Goal: Task Accomplishment & Management: Manage account settings

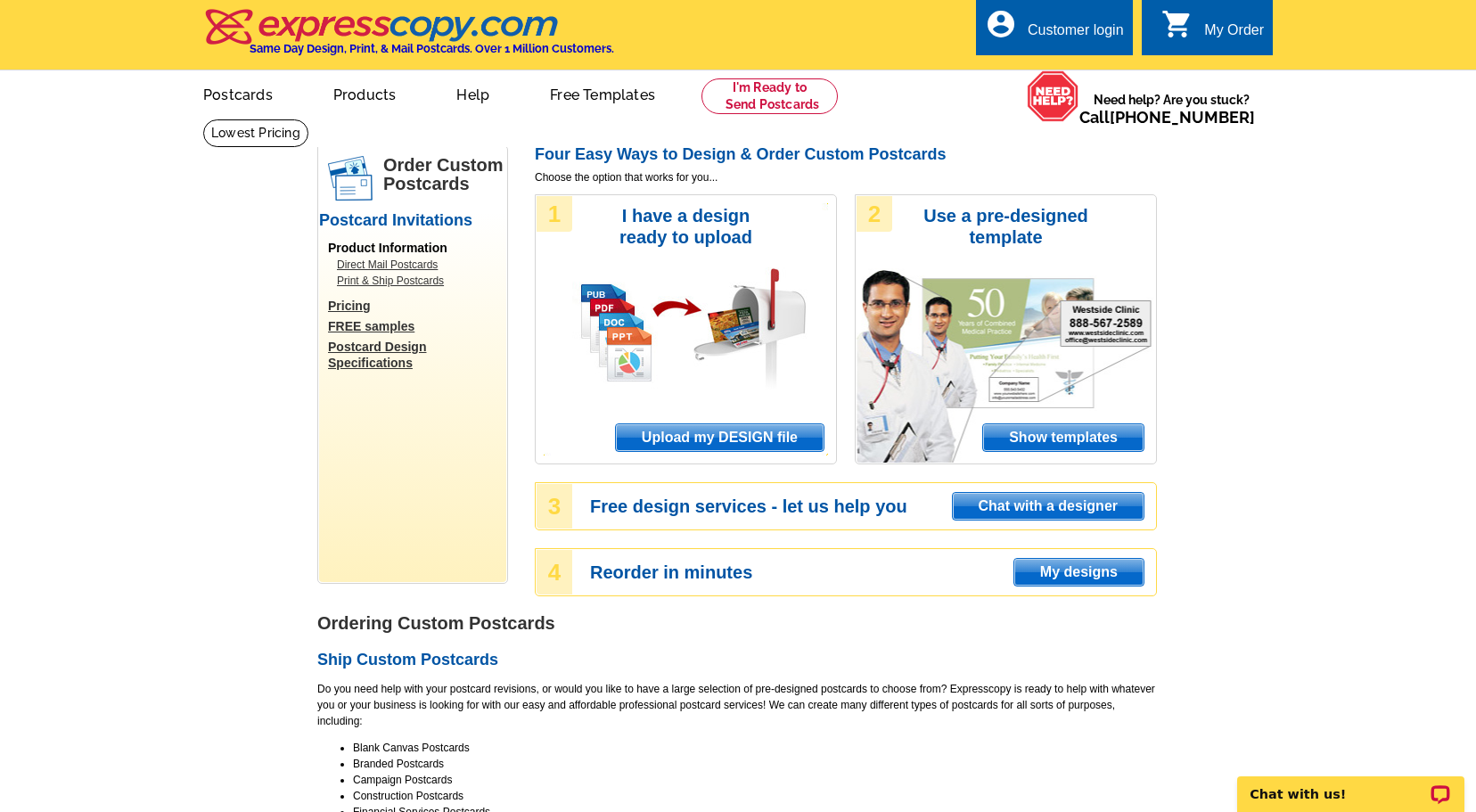
click at [1044, 32] on div "Customer login" at bounding box center [1076, 35] width 96 height 25
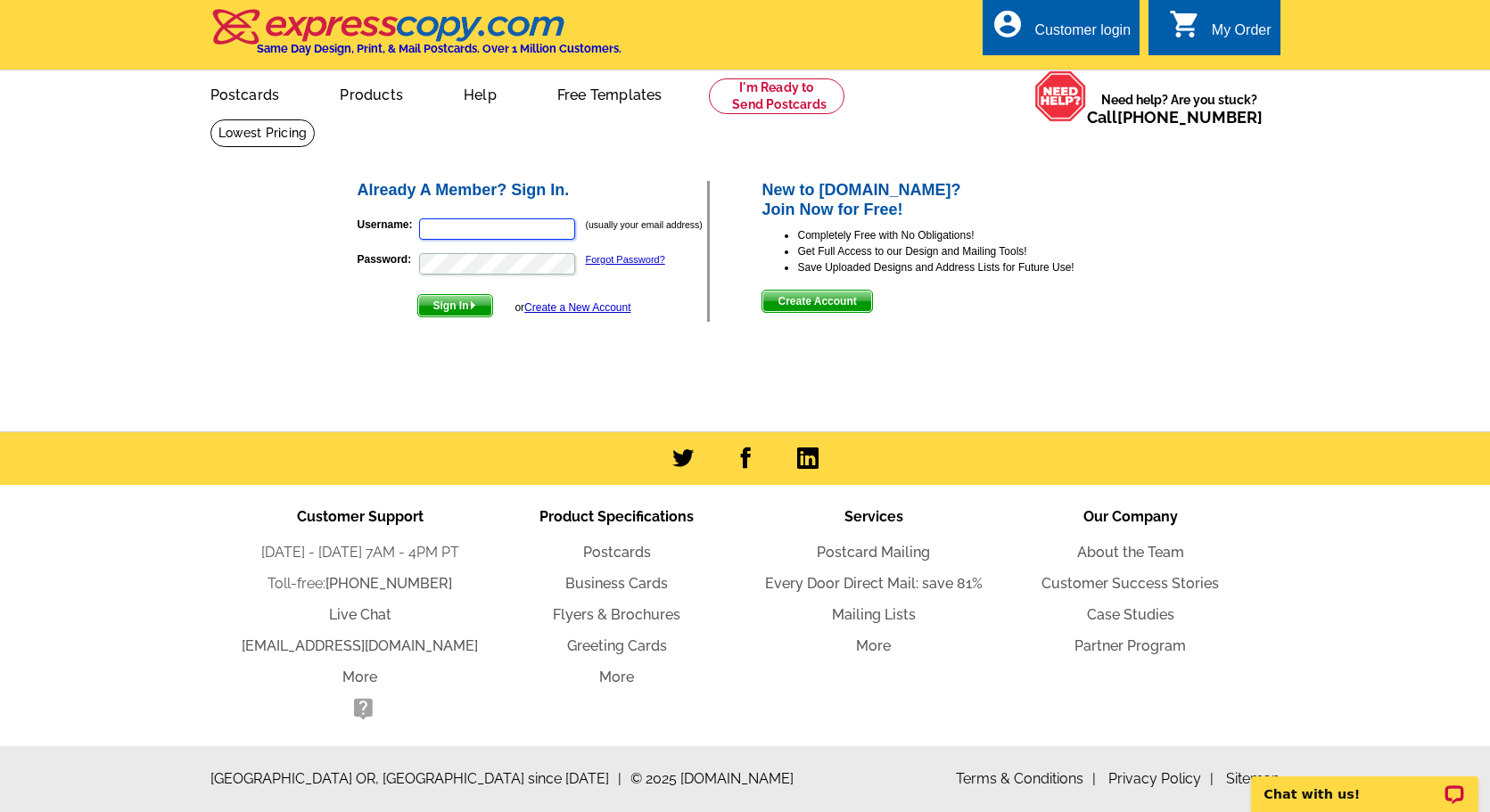
click at [436, 237] on input "Username:" at bounding box center [497, 229] width 156 height 21
type input "[EMAIL_ADDRESS][DOMAIN_NAME]"
click at [418, 294] on button "Sign In" at bounding box center [455, 306] width 76 height 23
